Goal: Transaction & Acquisition: Obtain resource

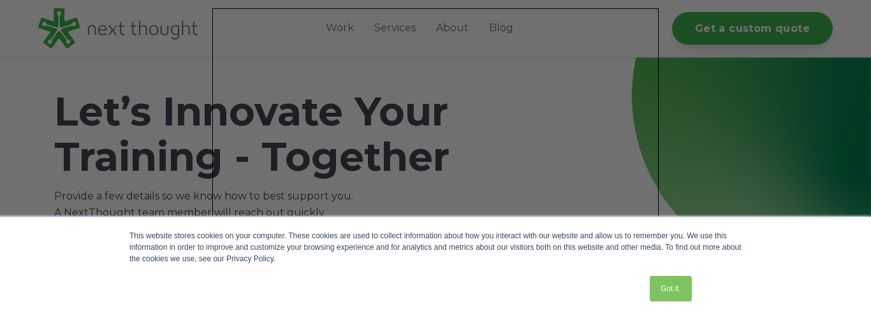
drag, startPoint x: 870, startPoint y: 27, endPoint x: 867, endPoint y: 135, distance: 107.8
click at [861, 135] on div at bounding box center [440, 160] width 880 height 321
click at [732, 237] on div "This website stores cookies on your computer. These cookies are used to collect…" at bounding box center [435, 247] width 612 height 34
click at [776, 234] on div "This website stores cookies on your computer. These cookies are used to collect…" at bounding box center [435, 267] width 871 height 101
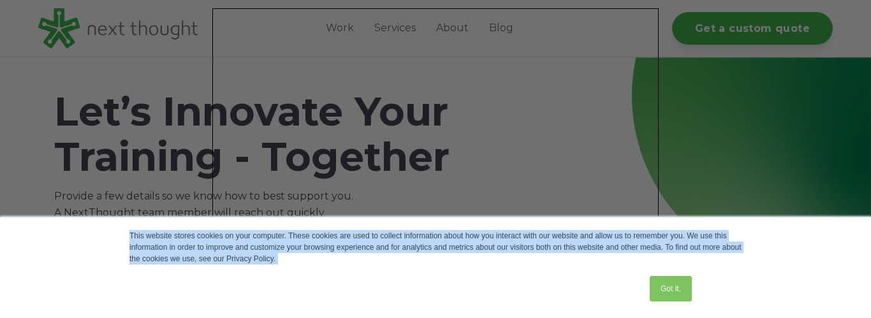
click at [776, 234] on div "This website stores cookies on your computer. These cookies are used to collect…" at bounding box center [435, 267] width 871 height 101
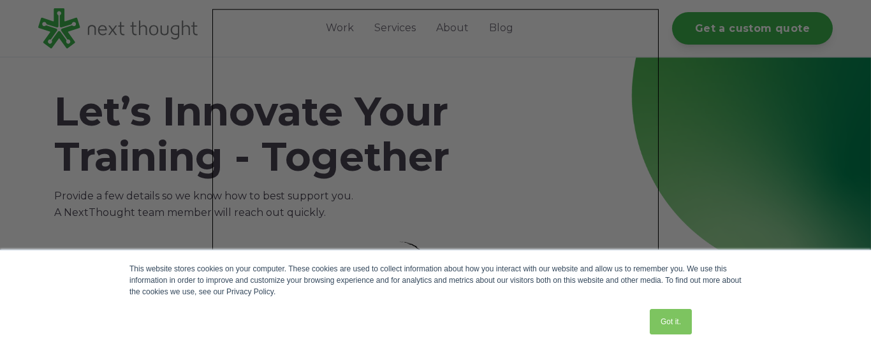
click at [853, 11] on div at bounding box center [440, 177] width 880 height 355
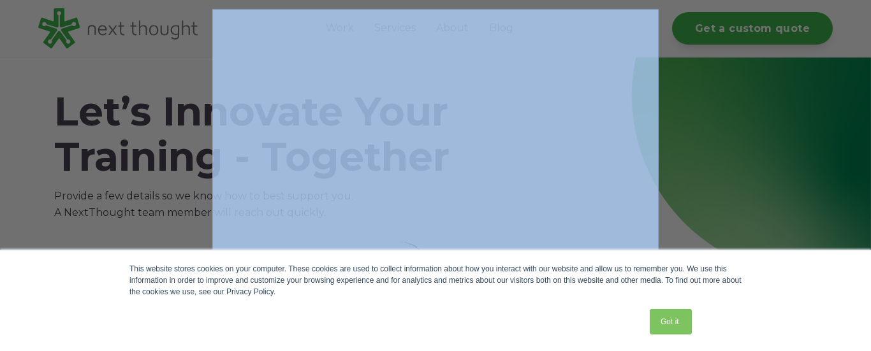
click at [853, 11] on div at bounding box center [440, 177] width 880 height 355
drag, startPoint x: 853, startPoint y: 11, endPoint x: 870, endPoint y: 6, distance: 18.1
click at [861, 6] on div at bounding box center [440, 177] width 880 height 355
